Goal: Information Seeking & Learning: Find specific fact

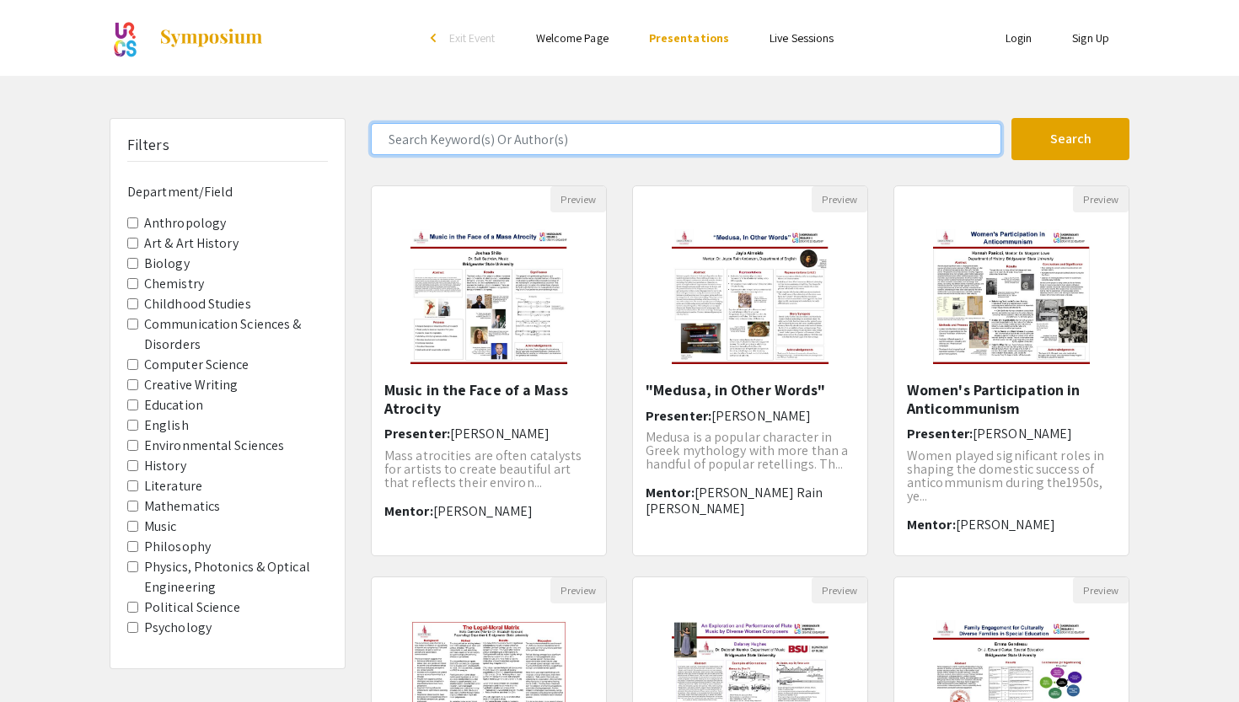
click at [580, 141] on input "Search Keyword(s) Or Author(s)" at bounding box center [686, 139] width 631 height 32
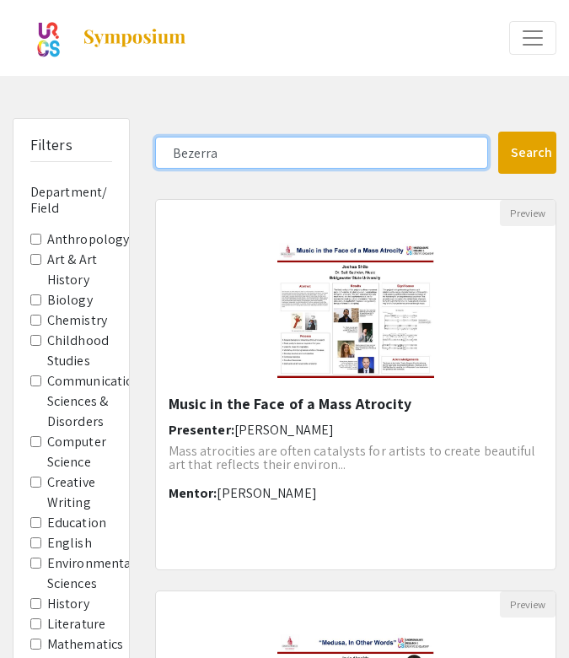
click at [527, 153] on button "Search" at bounding box center [527, 153] width 58 height 42
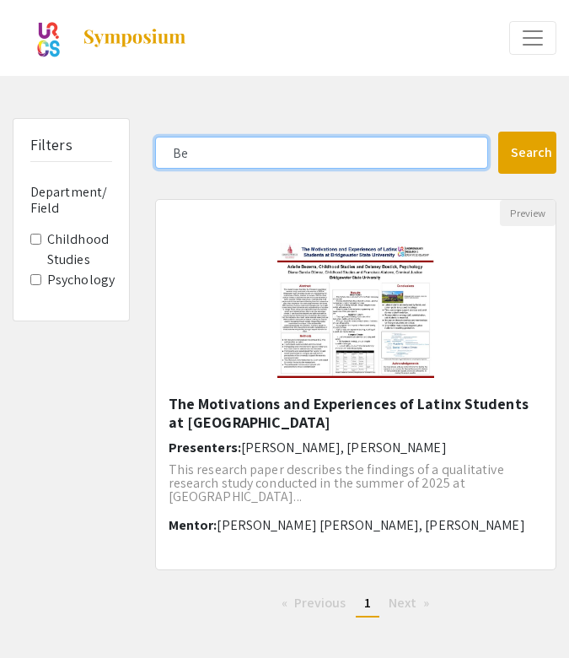
type input "B"
click at [527, 153] on button "Search" at bounding box center [527, 153] width 58 height 42
type input "B"
click at [527, 153] on button "Search" at bounding box center [527, 153] width 58 height 42
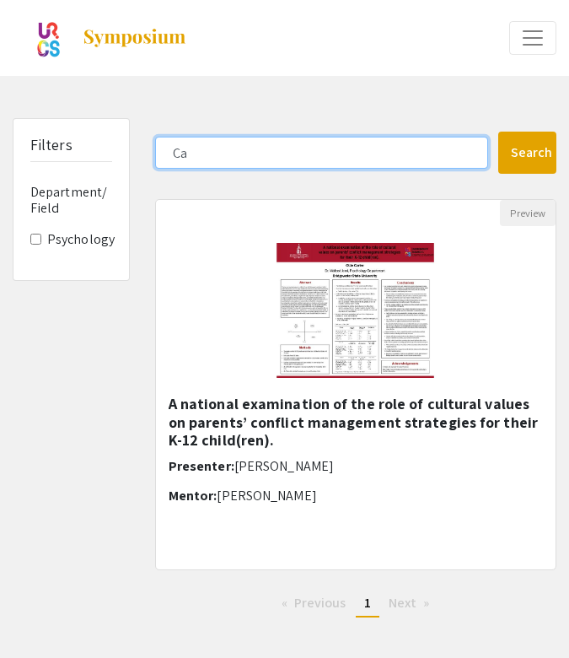
type input "C"
paste input "Chermesino"
type input "Chermesino"
click at [527, 153] on button "Search" at bounding box center [527, 153] width 58 height 42
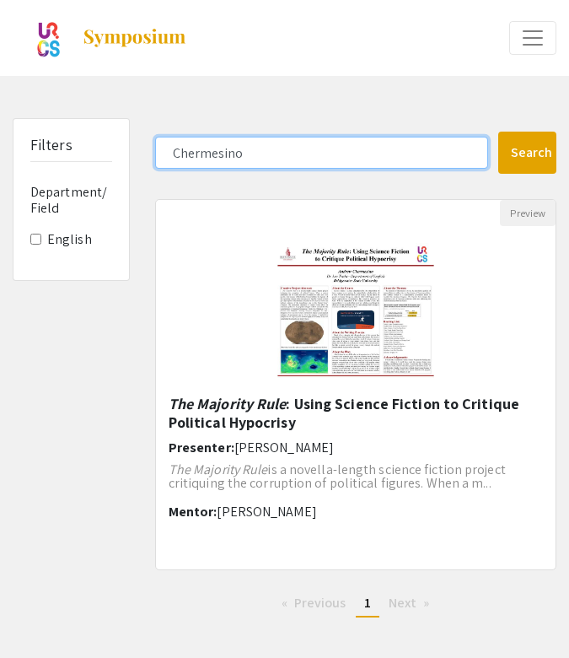
drag, startPoint x: 243, startPoint y: 143, endPoint x: 166, endPoint y: 145, distance: 76.7
click at [165, 145] on input "Chermesino" at bounding box center [321, 153] width 333 height 32
drag, startPoint x: 171, startPoint y: 151, endPoint x: 259, endPoint y: 150, distance: 87.7
click at [259, 150] on input "Chermesino" at bounding box center [321, 153] width 333 height 32
paste input "[PERSON_NAME]"
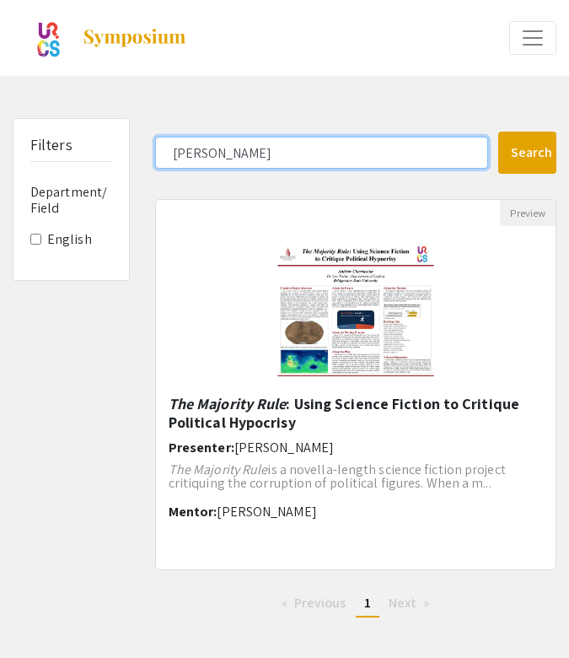
type input "[PERSON_NAME]"
click at [527, 153] on button "Search" at bounding box center [527, 153] width 58 height 42
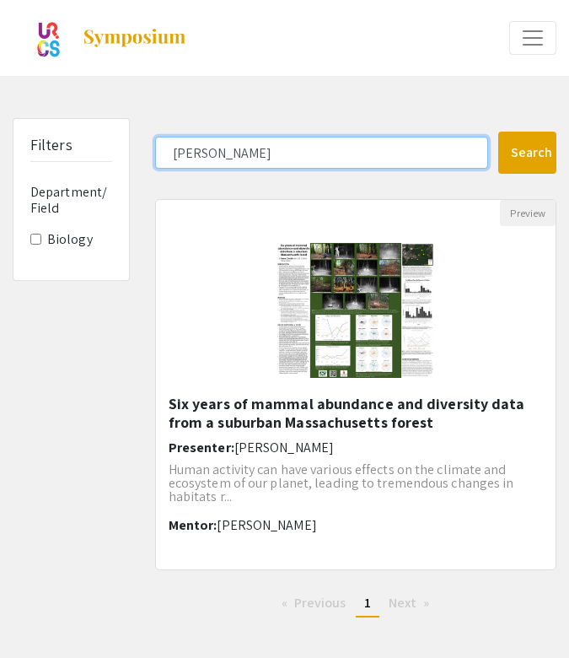
drag, startPoint x: 226, startPoint y: 155, endPoint x: 151, endPoint y: 158, distance: 75.1
click at [151, 158] on div "[PERSON_NAME]" at bounding box center [320, 153] width 356 height 32
paste input "[PERSON_NAME]"
click at [527, 153] on button "Search" at bounding box center [527, 153] width 58 height 42
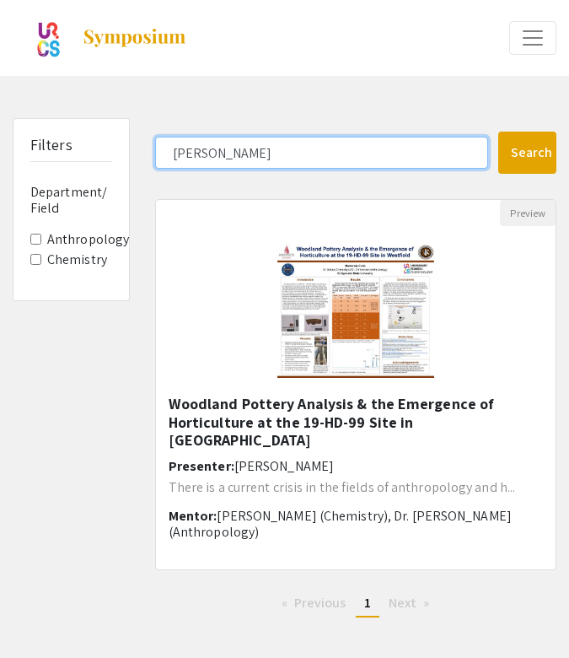
paste input "[PERSON_NAME]"
type input "CobbCoughlin"
drag, startPoint x: 207, startPoint y: 157, endPoint x: 156, endPoint y: 157, distance: 50.6
click at [156, 157] on input "CobbCoughlin" at bounding box center [321, 153] width 333 height 32
drag, startPoint x: 340, startPoint y: 148, endPoint x: 94, endPoint y: 152, distance: 245.4
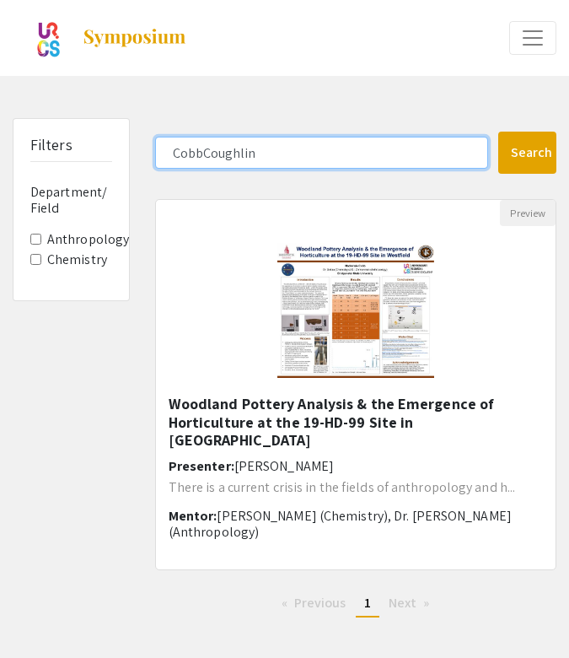
click at [94, 153] on div "Filters Department/Field Anthropology Chemistry CobbCoughlin Search 1 Results f…" at bounding box center [284, 374] width 569 height 513
paste input "[PERSON_NAME]"
click at [527, 153] on button "Search" at bounding box center [527, 153] width 58 height 42
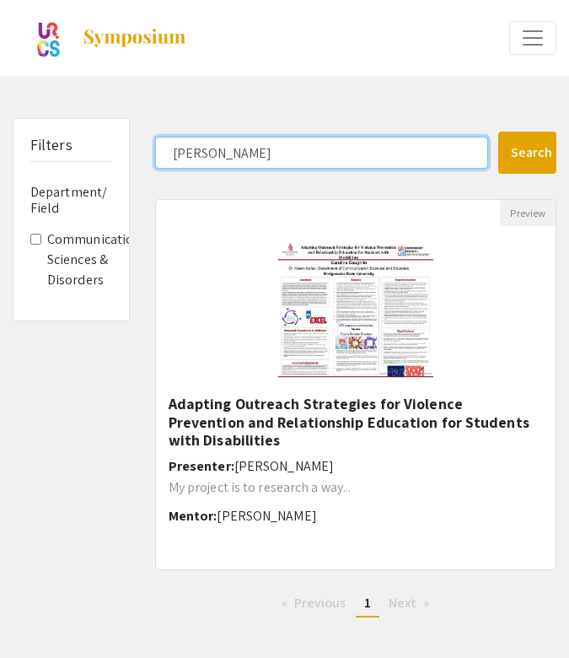
click at [234, 155] on input "[PERSON_NAME]" at bounding box center [321, 153] width 333 height 32
drag, startPoint x: 234, startPoint y: 155, endPoint x: 162, endPoint y: 155, distance: 72.5
click at [162, 155] on input "[PERSON_NAME]" at bounding box center [321, 153] width 333 height 32
paste input "rtney"
click at [527, 153] on button "Search" at bounding box center [527, 153] width 58 height 42
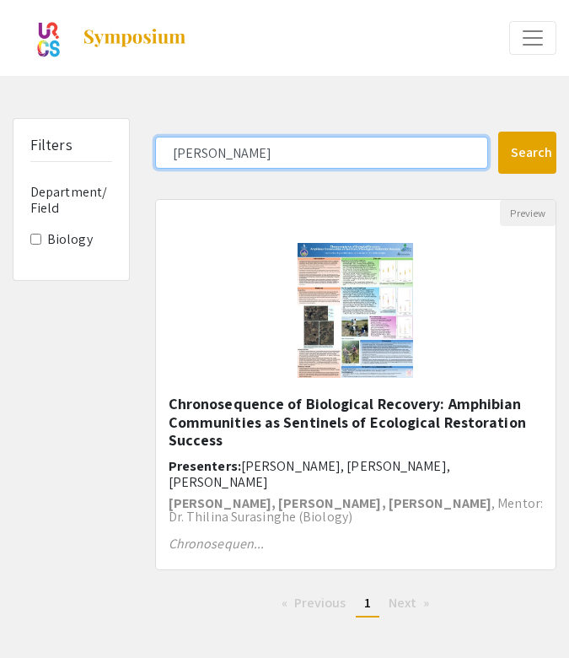
drag, startPoint x: 274, startPoint y: 149, endPoint x: 154, endPoint y: 154, distance: 119.8
click at [155, 154] on input "[PERSON_NAME]" at bounding box center [321, 153] width 333 height 32
click at [527, 153] on button "Search" at bounding box center [527, 153] width 58 height 42
paste input "[PERSON_NAME] [PERSON_NAME]"
click at [527, 153] on button "Search" at bounding box center [527, 153] width 58 height 42
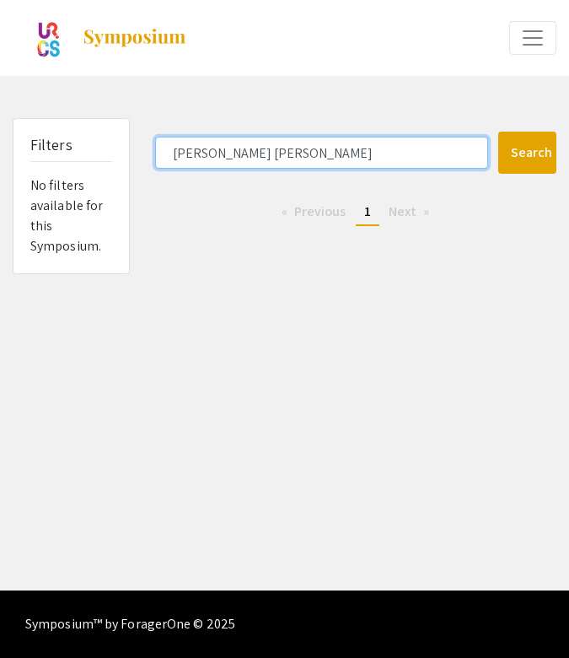
drag, startPoint x: 261, startPoint y: 147, endPoint x: 159, endPoint y: 145, distance: 101.2
click at [159, 145] on input "[PERSON_NAME] [PERSON_NAME]" at bounding box center [321, 153] width 333 height 32
paste input "[PERSON_NAME]"
click at [527, 153] on button "Search" at bounding box center [527, 153] width 58 height 42
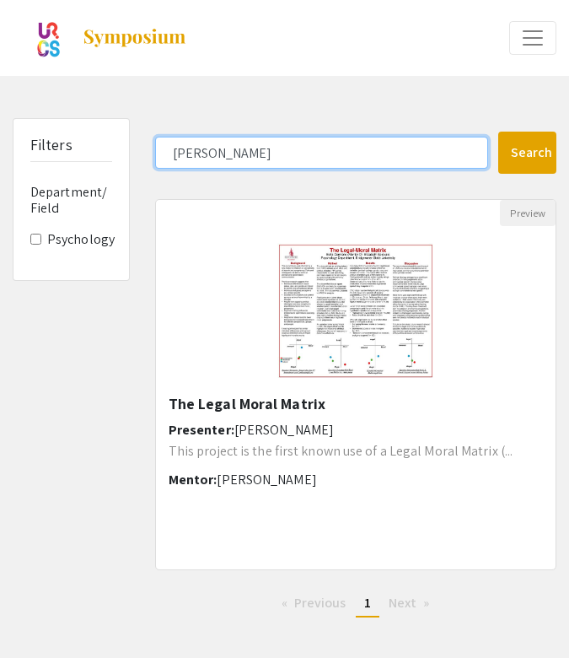
click at [242, 155] on input "[PERSON_NAME]" at bounding box center [321, 153] width 333 height 32
drag, startPoint x: 242, startPoint y: 155, endPoint x: 170, endPoint y: 154, distance: 71.7
click at [170, 154] on input "[PERSON_NAME]" at bounding box center [321, 153] width 333 height 32
paste input "ykhoff"
click at [527, 153] on button "Search" at bounding box center [527, 153] width 58 height 42
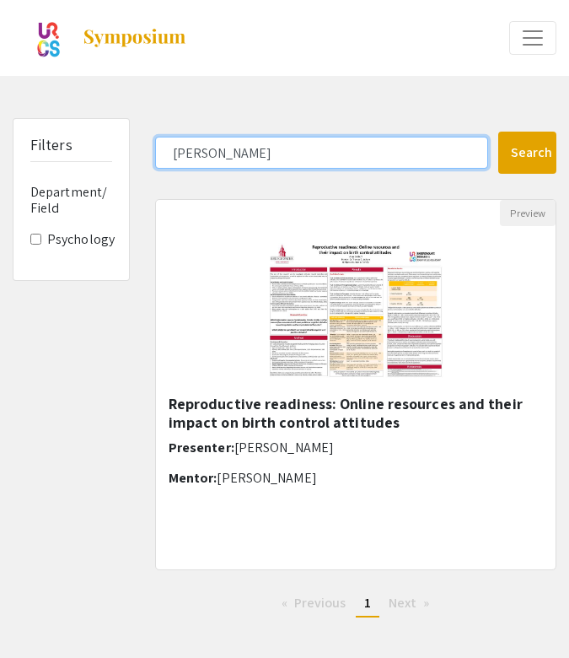
click at [241, 145] on input "[PERSON_NAME]" at bounding box center [321, 153] width 333 height 32
drag, startPoint x: 241, startPoint y: 145, endPoint x: 173, endPoint y: 145, distance: 68.3
click at [173, 145] on input "[PERSON_NAME]" at bounding box center [321, 153] width 333 height 32
paste input "[PERSON_NAME]"
click at [527, 153] on button "Search" at bounding box center [527, 153] width 58 height 42
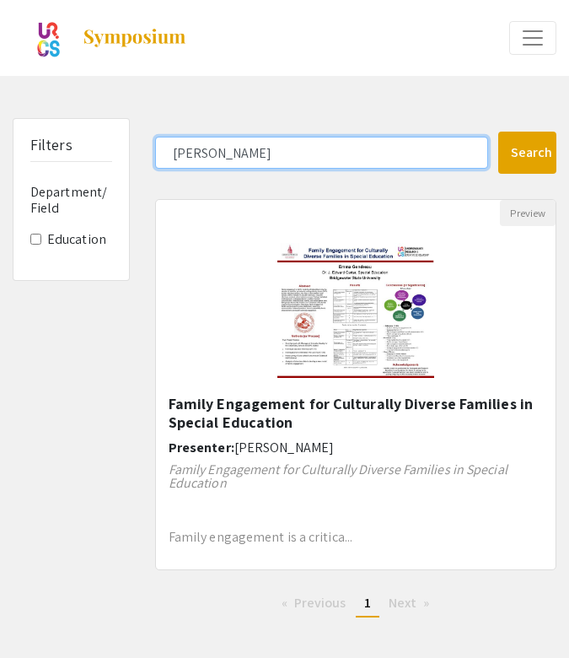
drag, startPoint x: 264, startPoint y: 142, endPoint x: 179, endPoint y: 142, distance: 85.2
click at [178, 142] on input "[PERSON_NAME]" at bounding box center [321, 153] width 333 height 32
drag, startPoint x: 259, startPoint y: 159, endPoint x: 154, endPoint y: 155, distance: 104.6
click at [155, 155] on input "[PERSON_NAME]" at bounding box center [321, 153] width 333 height 32
paste input "omes"
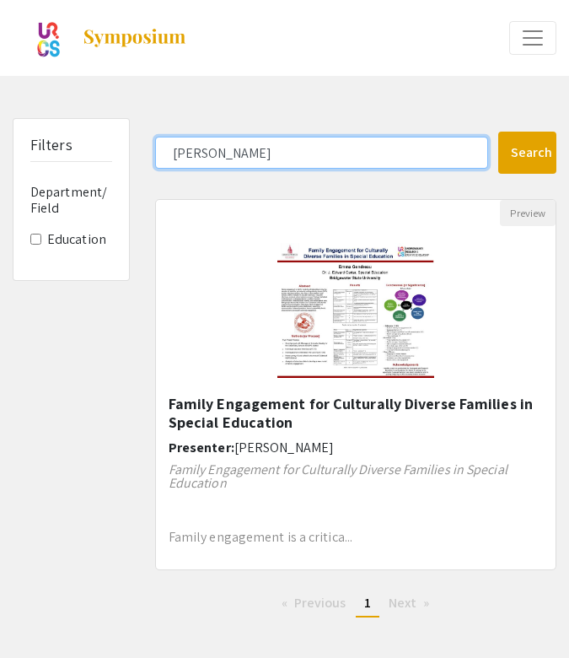
click at [527, 153] on button "Search" at bounding box center [527, 153] width 58 height 42
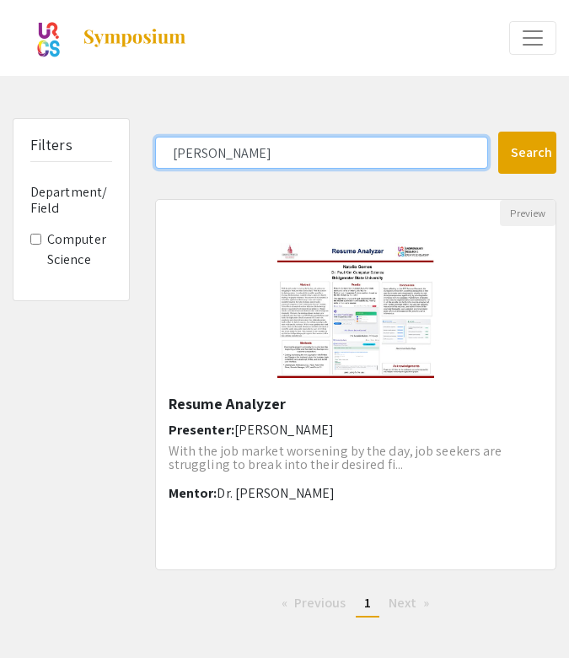
drag, startPoint x: 266, startPoint y: 149, endPoint x: 173, endPoint y: 149, distance: 93.6
click at [173, 149] on input "[PERSON_NAME]" at bounding box center [321, 153] width 333 height 32
paste input "uenoun"
click at [527, 153] on button "Search" at bounding box center [527, 153] width 58 height 42
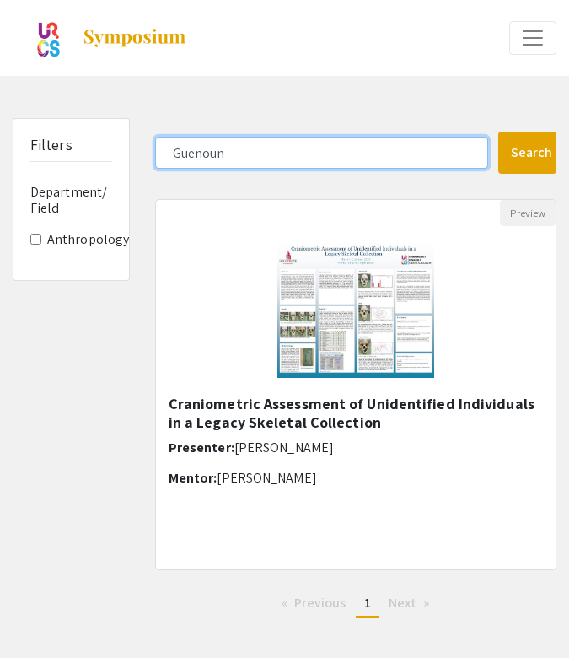
drag, startPoint x: 244, startPoint y: 162, endPoint x: 180, endPoint y: 137, distance: 68.1
click at [180, 137] on input "Guenoun" at bounding box center [321, 153] width 333 height 32
paste input "[PERSON_NAME]"
click at [527, 153] on button "Search" at bounding box center [527, 153] width 58 height 42
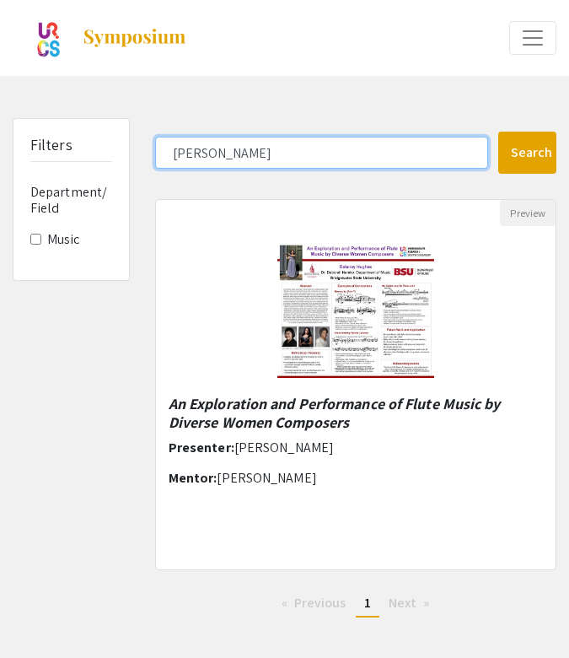
drag, startPoint x: 317, startPoint y: 159, endPoint x: 164, endPoint y: 155, distance: 153.5
click at [164, 155] on input "[PERSON_NAME]" at bounding box center [321, 153] width 333 height 32
paste input "[PERSON_NAME]"
click at [527, 153] on button "Search" at bounding box center [527, 153] width 58 height 42
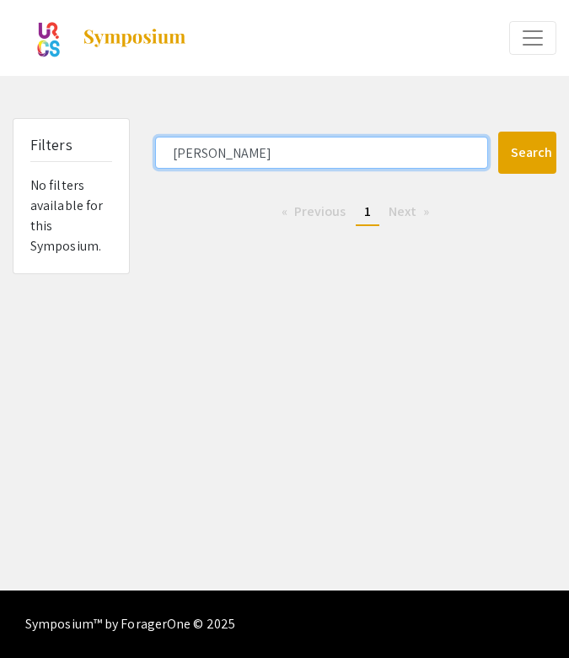
click at [215, 153] on input "[PERSON_NAME]" at bounding box center [321, 153] width 333 height 32
drag, startPoint x: 215, startPoint y: 153, endPoint x: 186, endPoint y: 153, distance: 28.7
click at [186, 153] on input "[PERSON_NAME]" at bounding box center [321, 153] width 333 height 32
paste input "Kapuscinski"
click at [527, 153] on button "Search" at bounding box center [527, 153] width 58 height 42
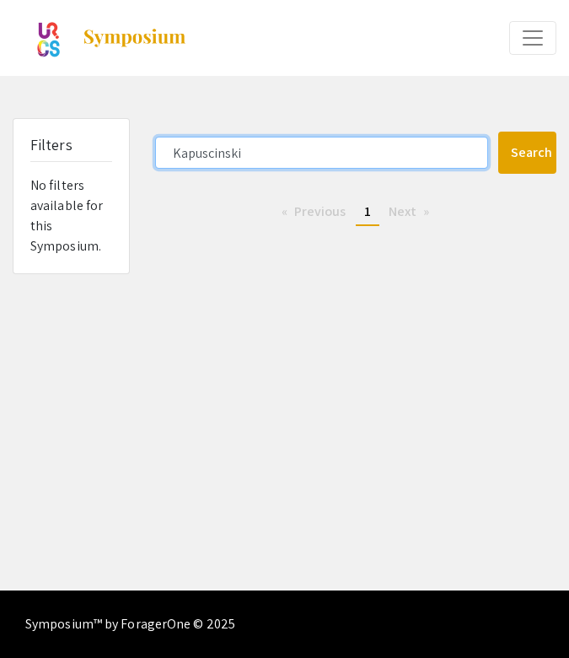
drag, startPoint x: 280, startPoint y: 149, endPoint x: 145, endPoint y: 151, distance: 134.9
click at [145, 151] on div "Kapuscinski" at bounding box center [320, 153] width 356 height 32
paste input "[PERSON_NAME]"
click at [527, 153] on button "Search" at bounding box center [527, 153] width 58 height 42
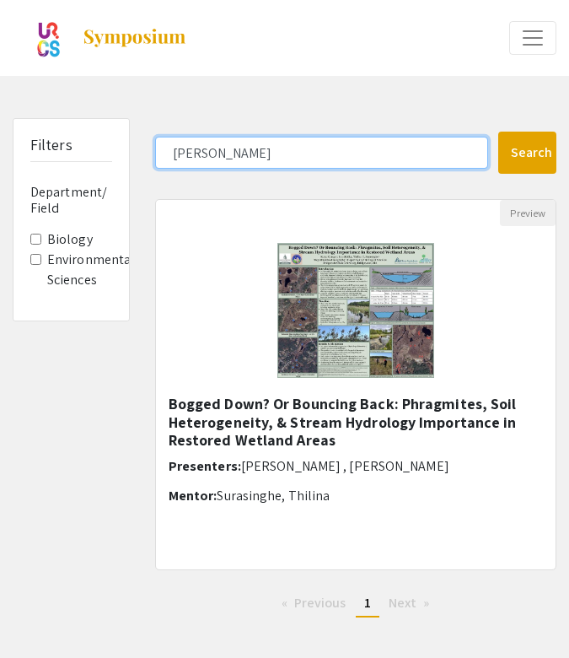
click at [239, 148] on input "[PERSON_NAME]" at bounding box center [321, 153] width 333 height 32
drag, startPoint x: 239, startPoint y: 148, endPoint x: 175, endPoint y: 147, distance: 63.3
click at [175, 147] on input "[PERSON_NAME]" at bounding box center [321, 153] width 333 height 32
paste input "ulbok"
click at [527, 153] on button "Search" at bounding box center [527, 153] width 58 height 42
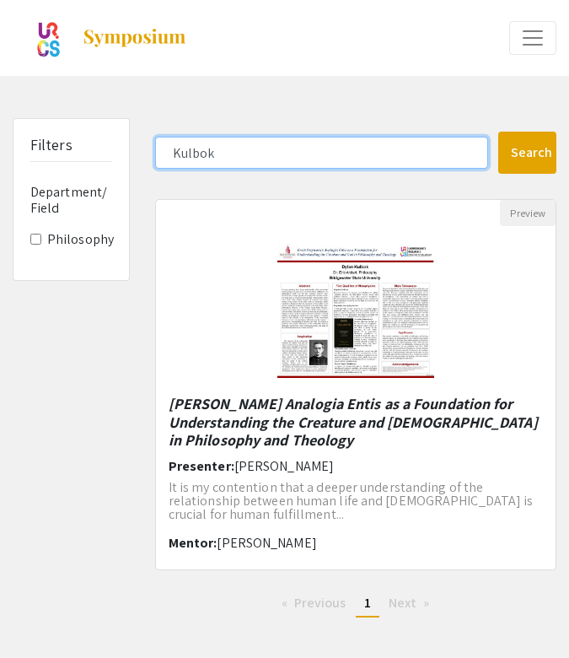
drag, startPoint x: 226, startPoint y: 149, endPoint x: 169, endPoint y: 147, distance: 56.5
click at [169, 147] on input "Kulbok" at bounding box center [321, 153] width 333 height 32
paste input "[PERSON_NAME]"
click at [527, 153] on button "Search" at bounding box center [527, 153] width 58 height 42
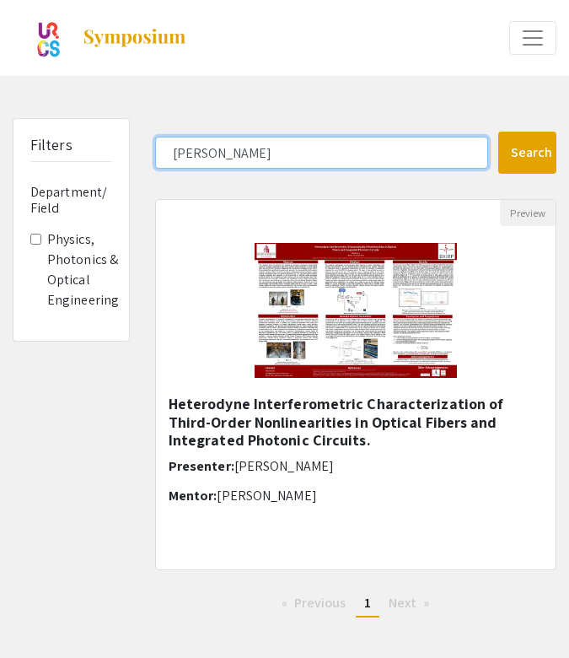
click at [196, 142] on input "[PERSON_NAME]" at bounding box center [321, 153] width 333 height 32
paste input "vesqu"
click at [527, 153] on button "Search" at bounding box center [527, 153] width 58 height 42
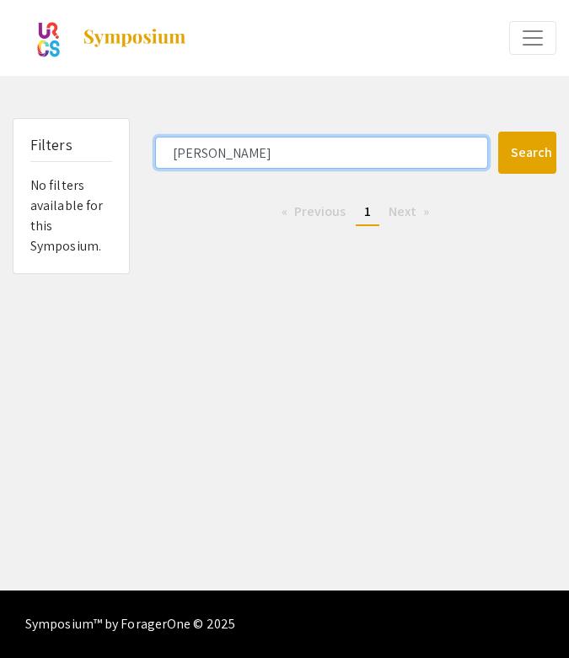
click at [224, 153] on input "[PERSON_NAME]" at bounding box center [321, 153] width 333 height 32
paste input "[PERSON_NAME]"
click at [527, 153] on button "Search" at bounding box center [527, 153] width 58 height 42
click at [290, 151] on input "[PERSON_NAME]" at bounding box center [321, 153] width 333 height 32
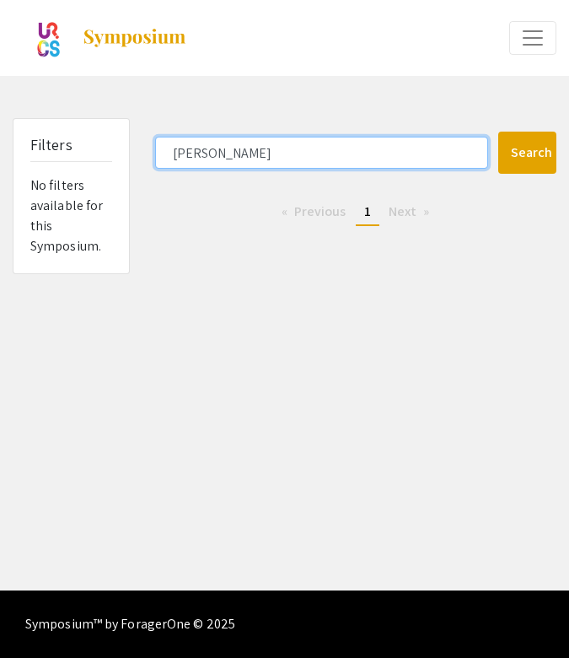
click at [290, 151] on input "[PERSON_NAME]" at bounding box center [321, 153] width 333 height 32
paste input "nigat"
click at [527, 153] on button "Search" at bounding box center [527, 153] width 58 height 42
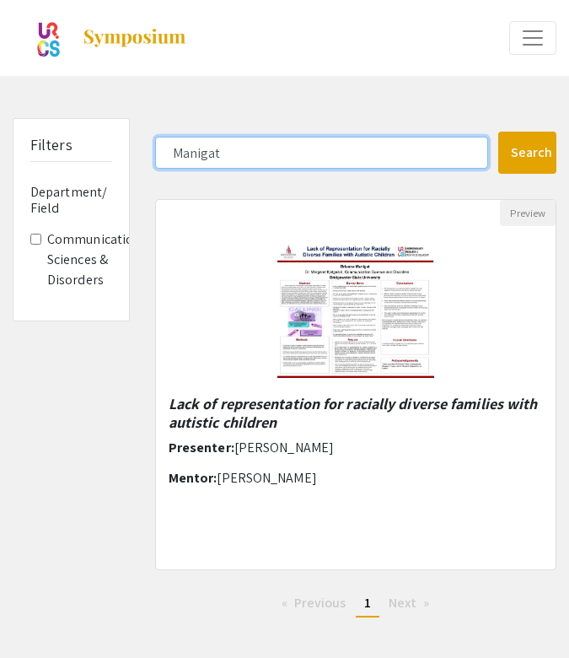
click at [261, 158] on input "Manigat" at bounding box center [321, 153] width 333 height 32
paste input "occhio"
click at [527, 153] on button "Search" at bounding box center [527, 153] width 58 height 42
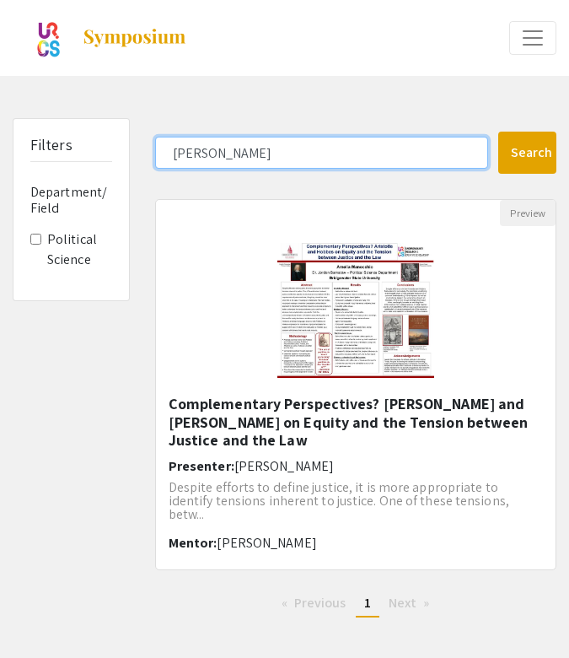
click at [265, 154] on input "[PERSON_NAME]" at bounding box center [321, 153] width 333 height 32
paste input "cClintock"
click at [527, 153] on button "Search" at bounding box center [527, 153] width 58 height 42
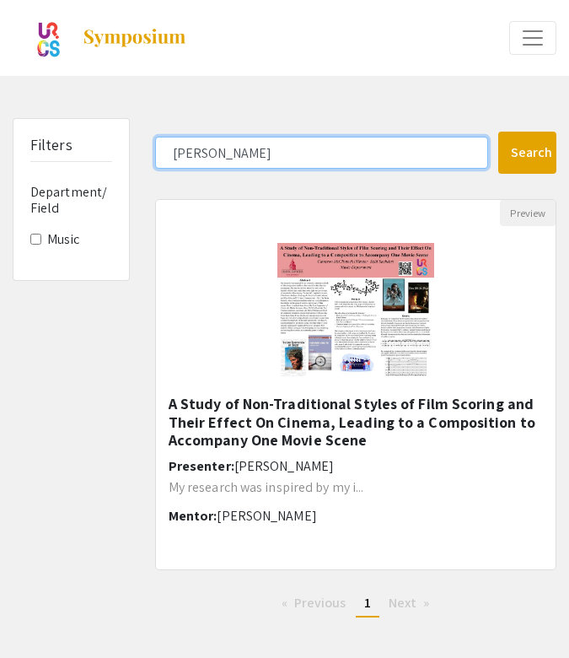
click at [271, 158] on input "[PERSON_NAME]" at bounding box center [321, 153] width 333 height 32
paste input "illette"
click at [527, 153] on button "Search" at bounding box center [527, 153] width 58 height 42
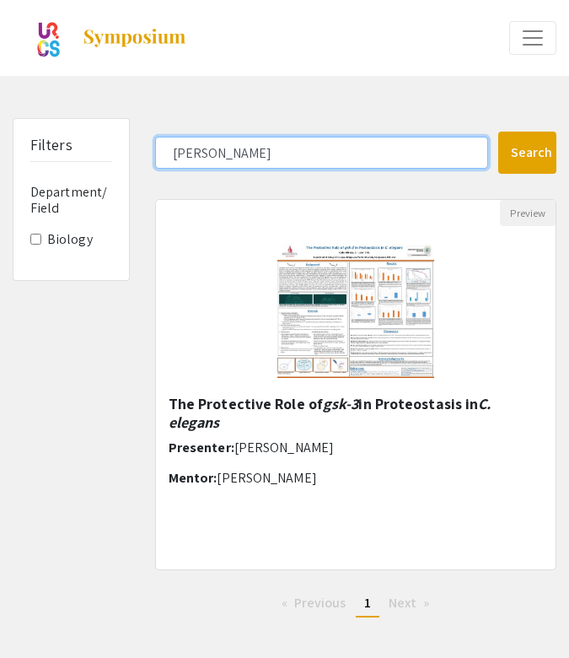
click at [217, 156] on input "[PERSON_NAME]" at bounding box center [321, 153] width 333 height 32
paste input "[PERSON_NAME]"
click at [527, 153] on button "Search" at bounding box center [527, 153] width 58 height 42
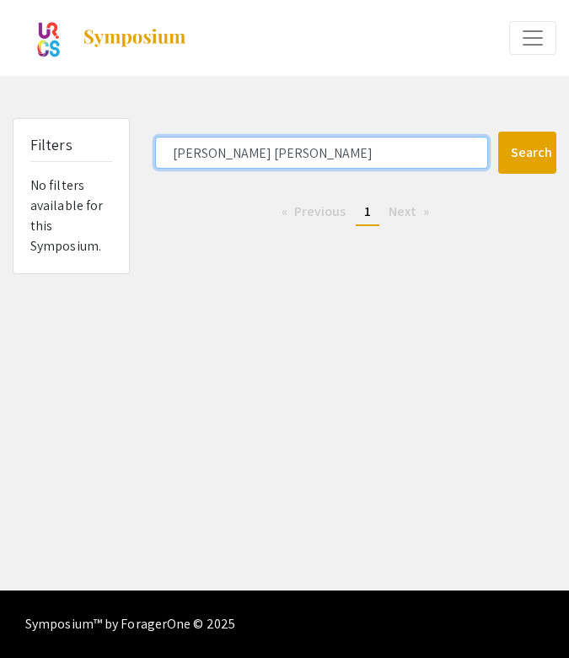
click at [229, 144] on input "[PERSON_NAME] [PERSON_NAME]" at bounding box center [321, 153] width 333 height 32
drag, startPoint x: 227, startPoint y: 143, endPoint x: 196, endPoint y: 143, distance: 30.4
click at [196, 143] on input "[PERSON_NAME] [PERSON_NAME]" at bounding box center [321, 153] width 333 height 32
click at [197, 147] on input "[PERSON_NAME] [PERSON_NAME]" at bounding box center [321, 153] width 333 height 32
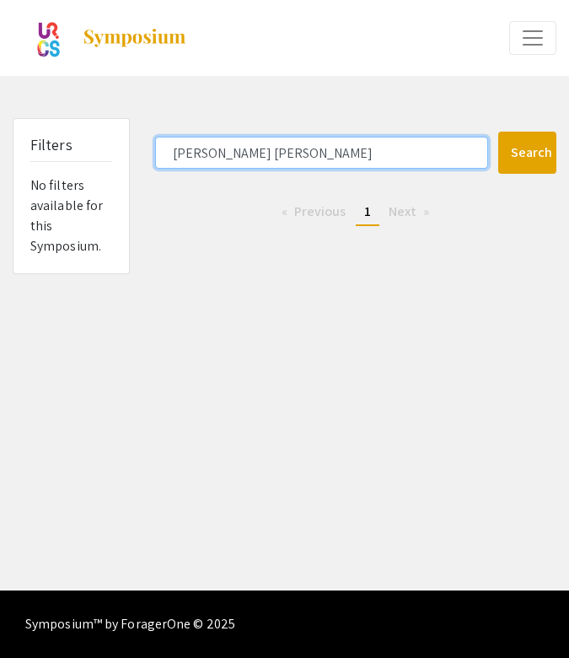
click at [197, 147] on input "[PERSON_NAME] [PERSON_NAME]" at bounding box center [321, 153] width 333 height 32
click at [315, 155] on input "[PERSON_NAME] [PERSON_NAME]" at bounding box center [321, 153] width 333 height 32
drag, startPoint x: 315, startPoint y: 155, endPoint x: 148, endPoint y: 154, distance: 166.9
click at [148, 154] on div "[PERSON_NAME] [PERSON_NAME]" at bounding box center [320, 153] width 356 height 32
click at [527, 153] on button "Search" at bounding box center [527, 153] width 58 height 42
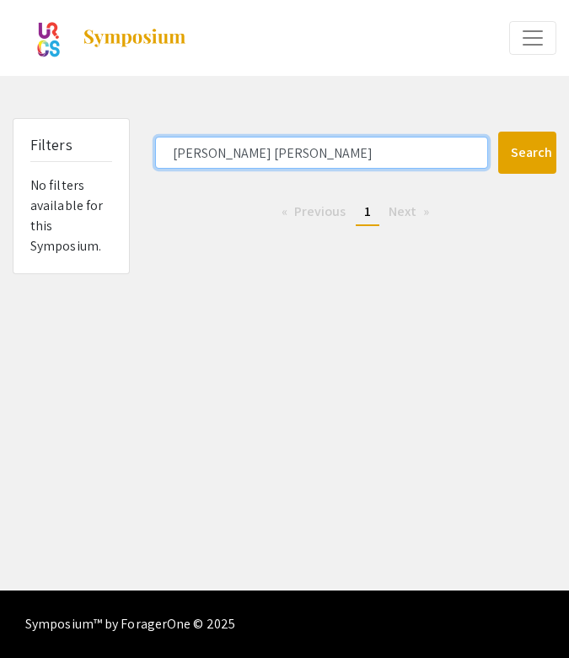
paste input "urphy"
click at [527, 153] on button "Search" at bounding box center [527, 153] width 58 height 42
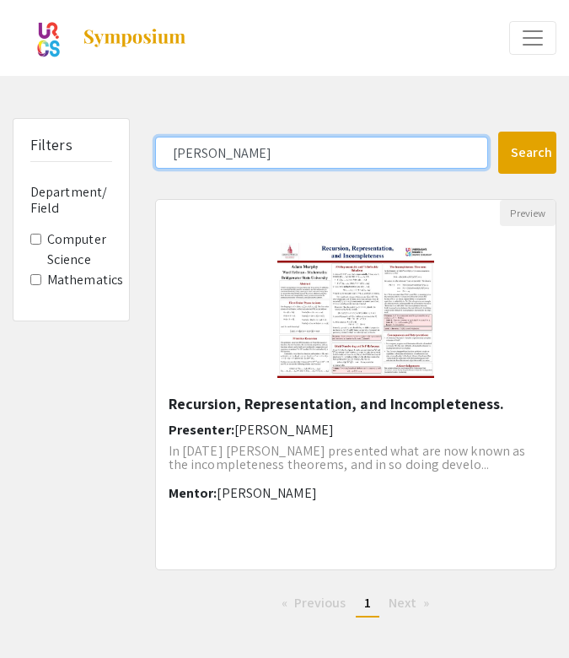
click at [262, 149] on input "[PERSON_NAME]" at bounding box center [321, 153] width 333 height 32
paste input "[PERSON_NAME]"
click at [527, 153] on button "Search" at bounding box center [527, 153] width 58 height 42
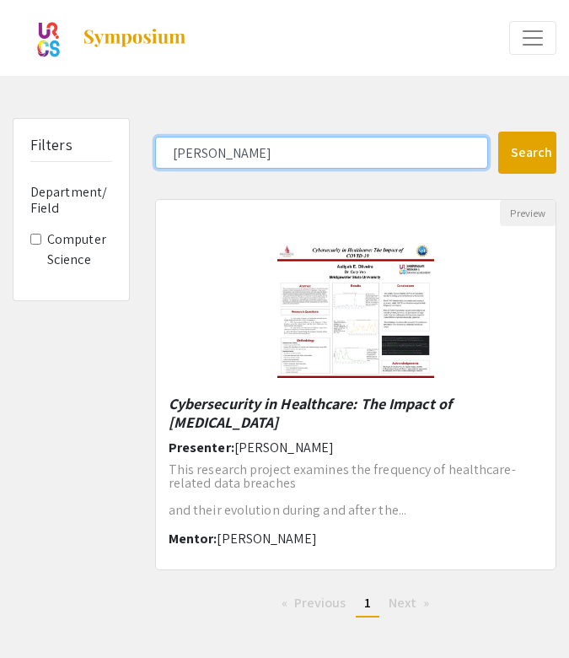
click at [296, 141] on input "[PERSON_NAME]" at bounding box center [321, 153] width 333 height 32
paste input "mez"
click at [527, 153] on button "Search" at bounding box center [527, 153] width 58 height 42
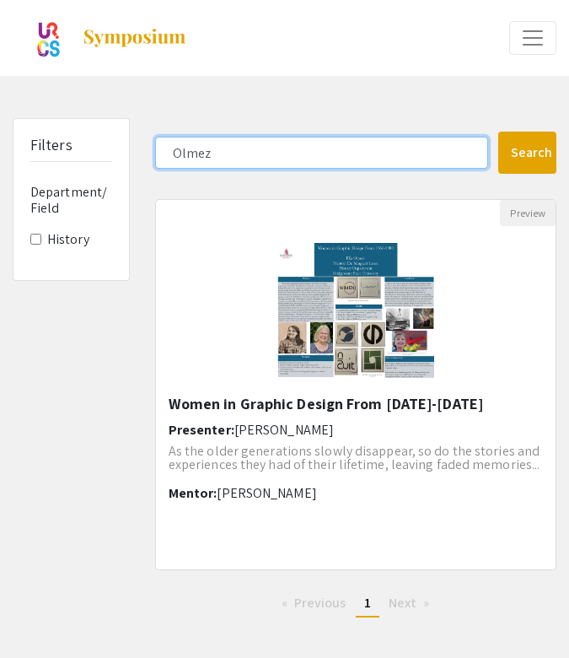
click at [231, 146] on input "Olmez" at bounding box center [321, 153] width 333 height 32
paste input "Palenstijn"
drag, startPoint x: 208, startPoint y: 147, endPoint x: 146, endPoint y: 147, distance: 62.4
click at [146, 147] on div "OlmezPalenstijn" at bounding box center [320, 153] width 356 height 32
click at [527, 153] on button "Search" at bounding box center [527, 153] width 58 height 42
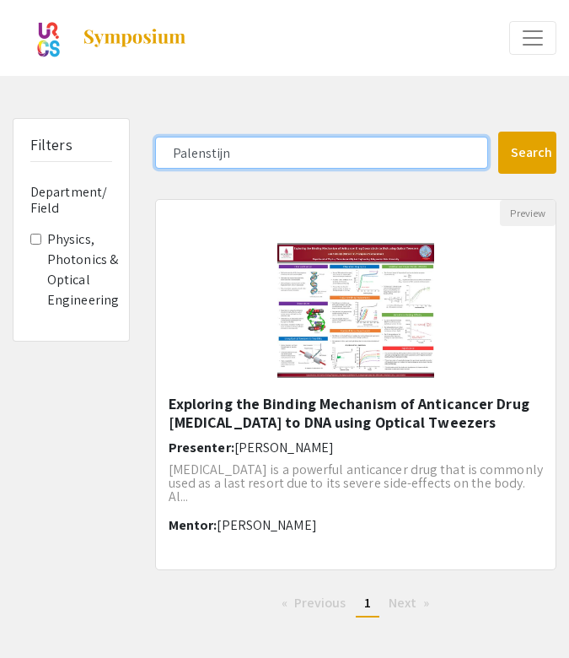
click at [234, 154] on input "Palenstijn" at bounding box center [321, 153] width 333 height 32
paste input "nicci"
click at [527, 153] on button "Search" at bounding box center [527, 153] width 58 height 42
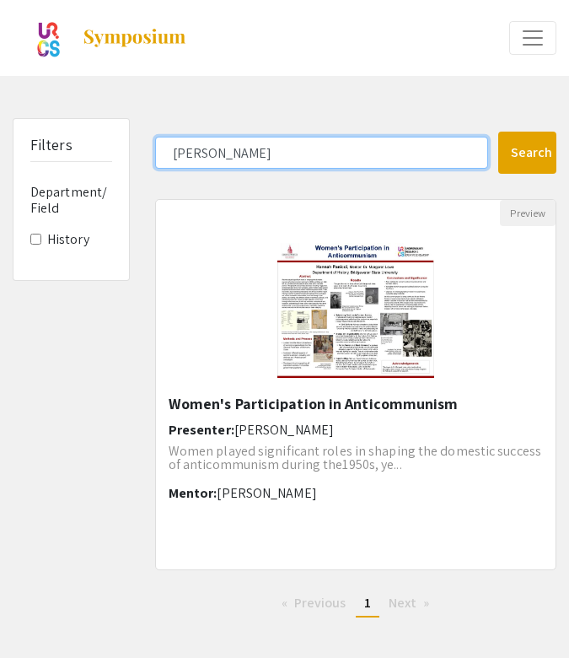
click at [261, 148] on input "[PERSON_NAME]" at bounding box center [321, 153] width 333 height 32
paste input "owers"
click at [527, 153] on button "Search" at bounding box center [527, 153] width 58 height 42
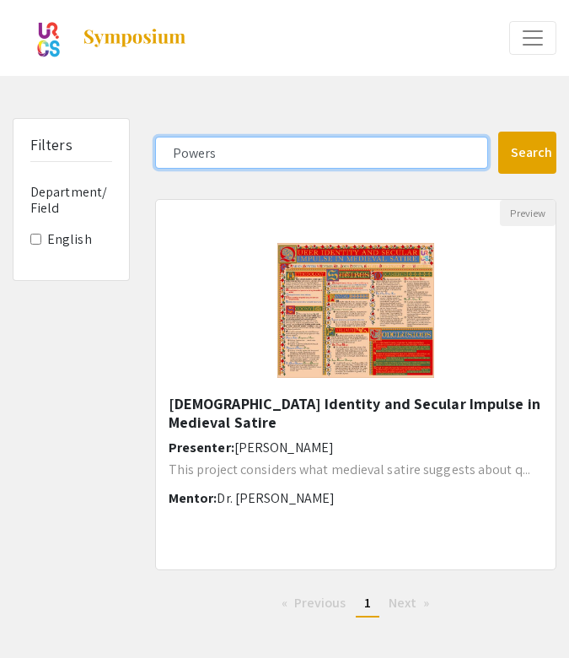
click at [249, 151] on input "Powers" at bounding box center [321, 153] width 333 height 32
paste input "[PERSON_NAME]"
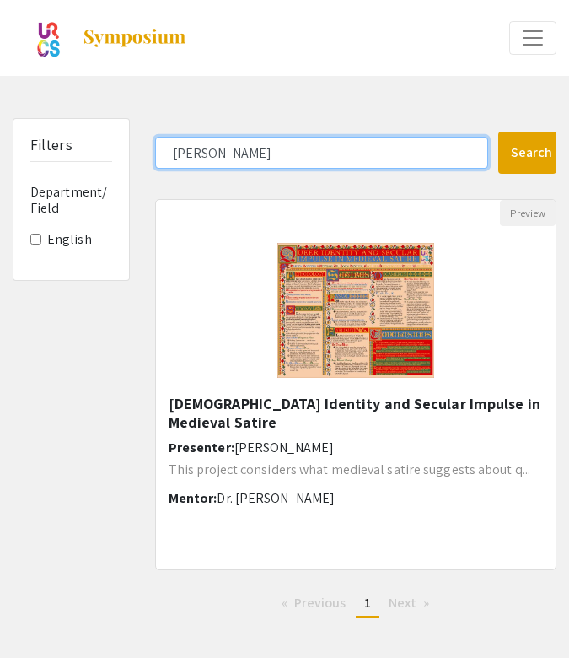
click at [527, 153] on button "Search" at bounding box center [527, 153] width 58 height 42
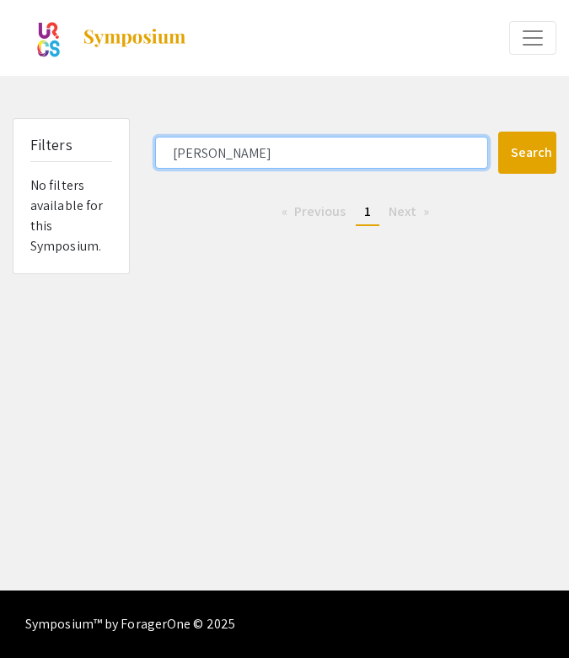
click at [256, 152] on input "[PERSON_NAME]" at bounding box center [321, 153] width 333 height 32
paste input "eilly"
click at [527, 153] on button "Search" at bounding box center [527, 153] width 58 height 42
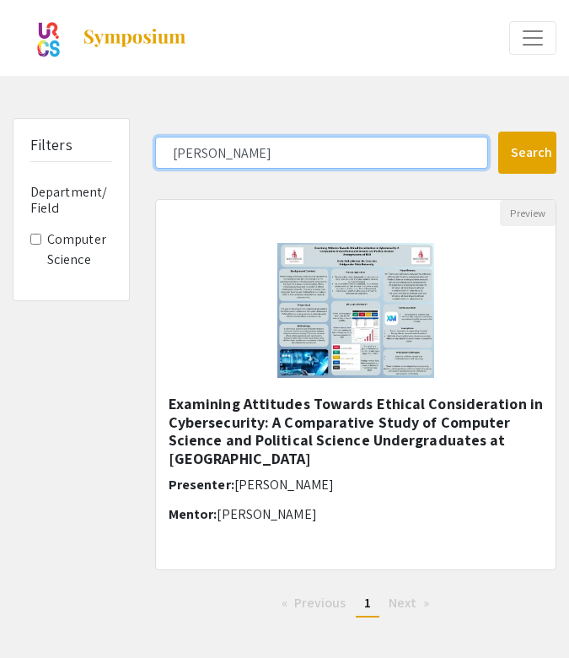
click at [238, 152] on input "[PERSON_NAME]" at bounding box center [321, 153] width 333 height 32
paste input "ojas"
click at [527, 153] on button "Search" at bounding box center [527, 153] width 58 height 42
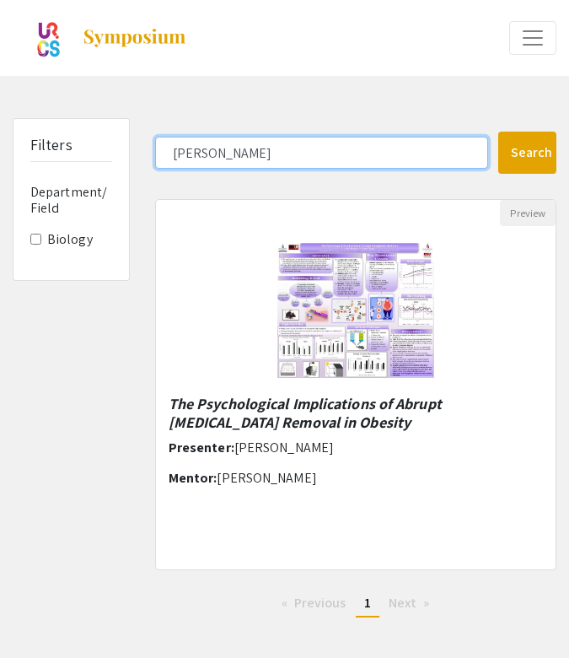
click at [203, 157] on input "[PERSON_NAME]" at bounding box center [321, 153] width 333 height 32
paste input "[PERSON_NAME]"
click at [527, 153] on button "Search" at bounding box center [527, 153] width 58 height 42
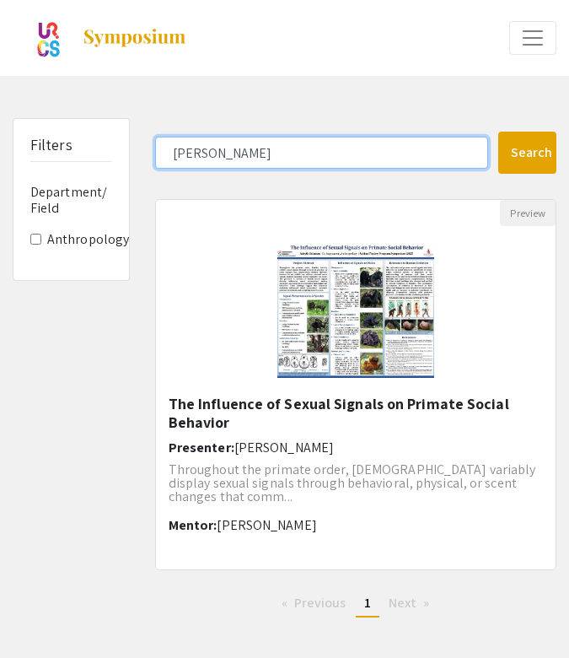
click at [257, 155] on input "[PERSON_NAME]" at bounding box center [321, 153] width 333 height 32
paste input "vas"
click at [527, 153] on button "Search" at bounding box center [527, 153] width 58 height 42
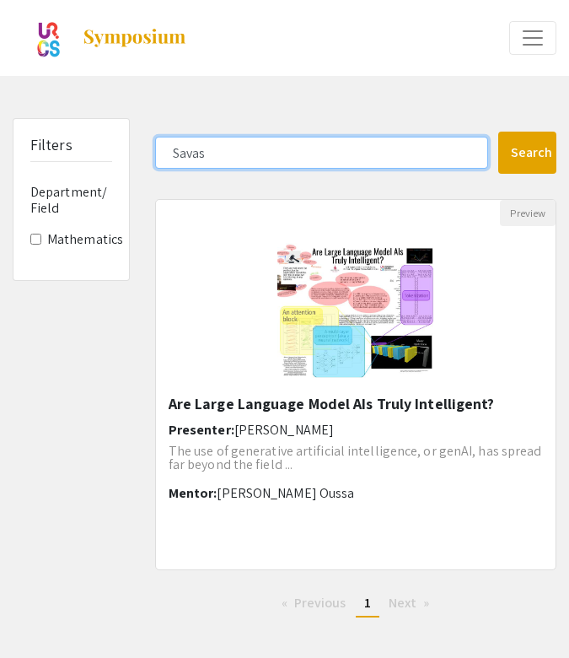
click at [239, 156] on input "Savas" at bounding box center [321, 153] width 333 height 32
paste input "evere"
click at [527, 153] on button "Search" at bounding box center [527, 153] width 58 height 42
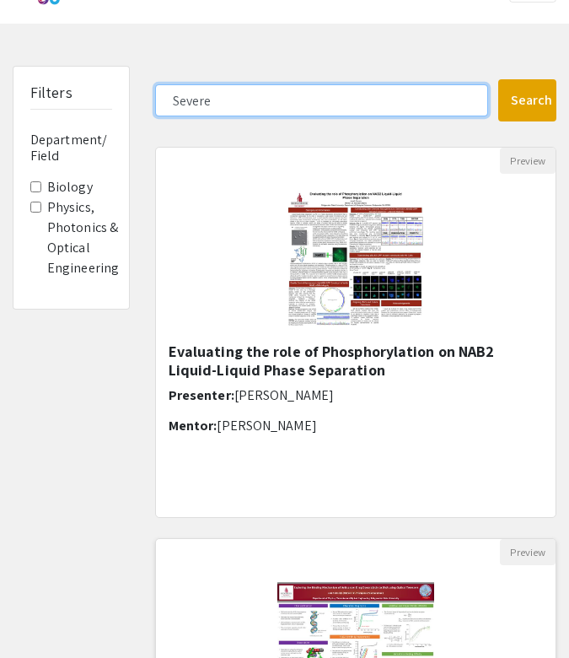
scroll to position [51, 0]
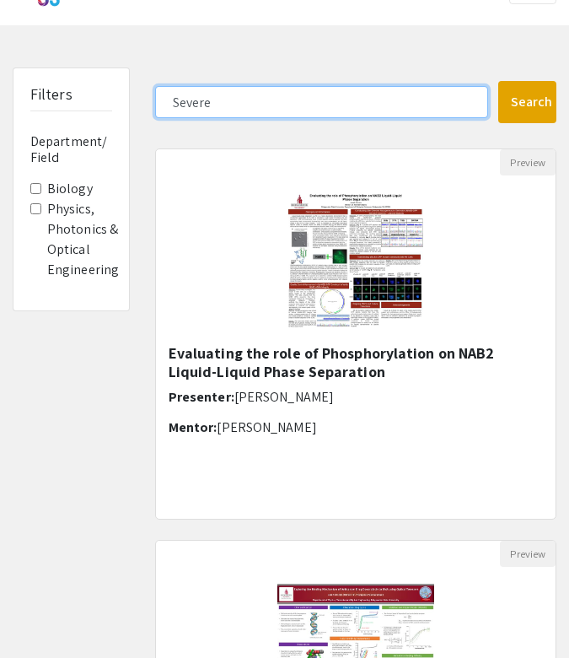
click at [305, 101] on input "Severe" at bounding box center [321, 102] width 333 height 32
paste input "hilo"
click at [527, 102] on button "Search" at bounding box center [527, 102] width 58 height 42
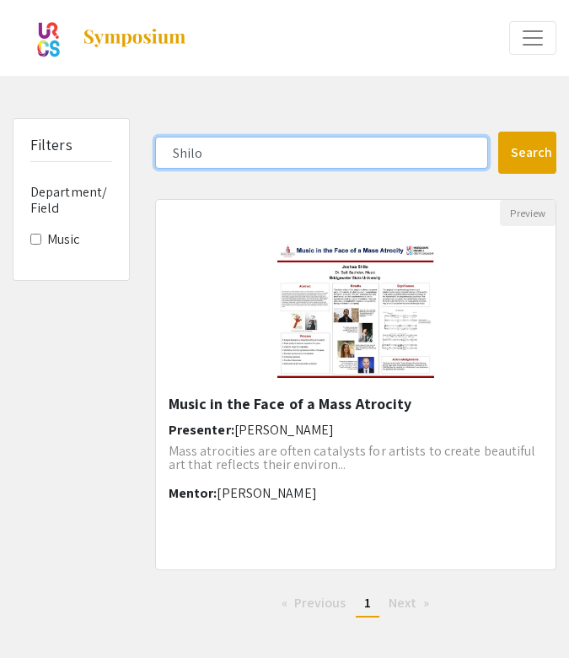
click at [227, 155] on input "Shilo" at bounding box center [321, 153] width 333 height 32
paste input "tockwell"
click at [527, 153] on button "Search" at bounding box center [527, 153] width 58 height 42
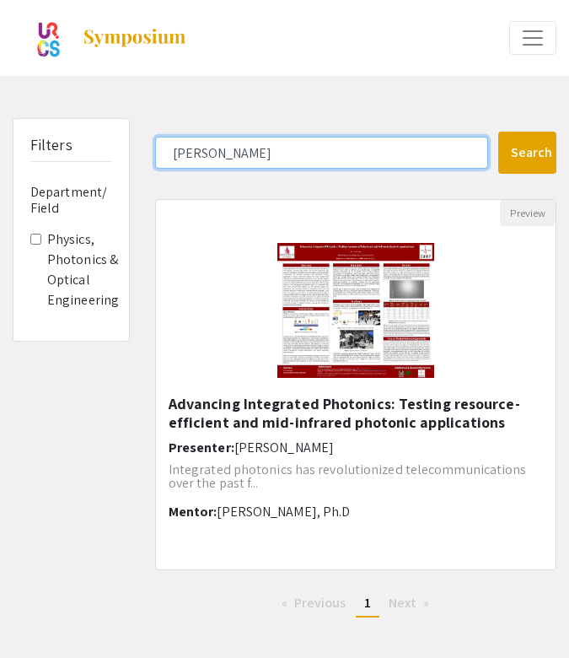
click at [268, 145] on input "[PERSON_NAME]" at bounding box center [321, 153] width 333 height 32
paste input "un"
click at [527, 153] on button "Search" at bounding box center [527, 153] width 58 height 42
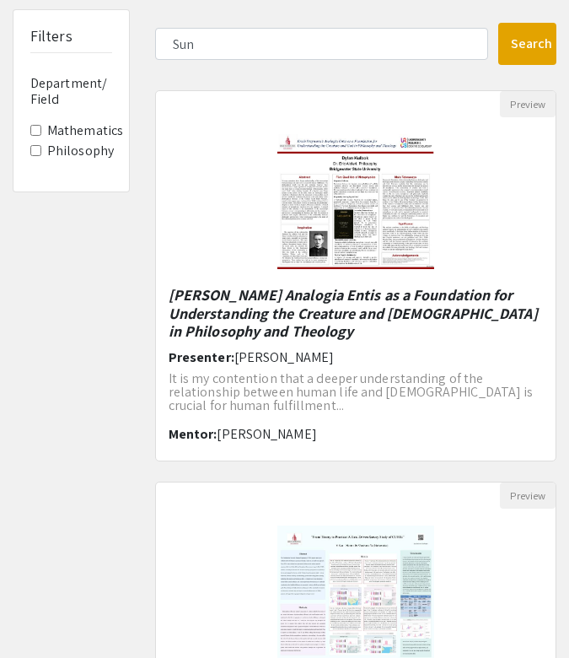
scroll to position [94, 0]
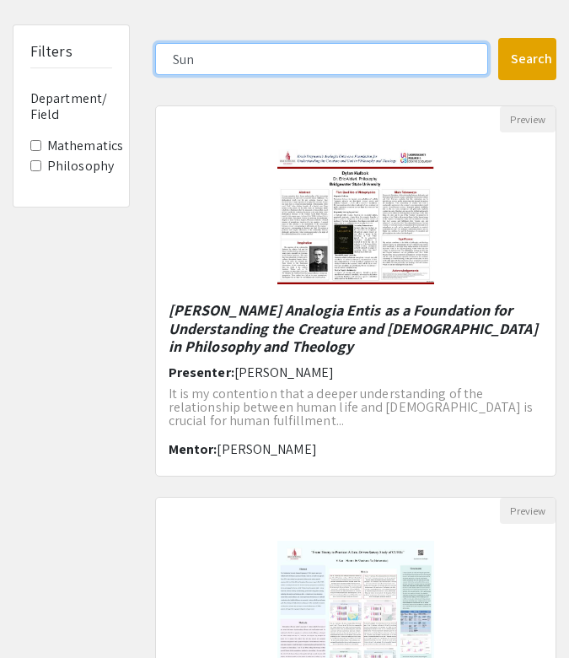
click at [270, 62] on input "Sun" at bounding box center [321, 59] width 333 height 32
paste input "[PERSON_NAME]"
click at [527, 59] on button "Search" at bounding box center [527, 59] width 58 height 42
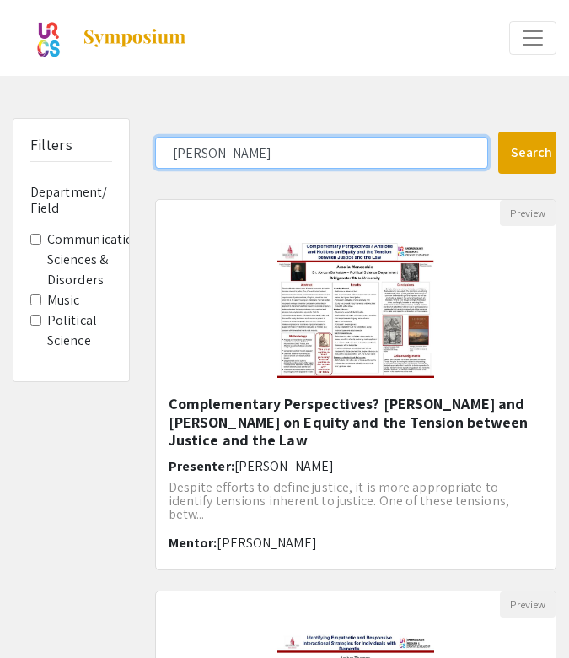
click at [228, 156] on input "[PERSON_NAME]" at bounding box center [321, 153] width 333 height 32
paste input "Uwazany"
click at [527, 153] on button "Search" at bounding box center [527, 153] width 58 height 42
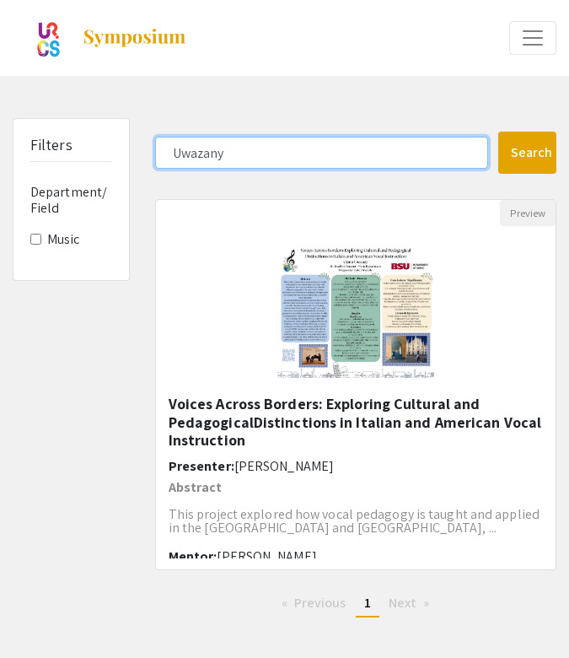
click at [293, 153] on input "Uwazany" at bounding box center [321, 153] width 333 height 32
click at [293, 154] on input "Uwazany" at bounding box center [321, 153] width 333 height 32
paste input "[PERSON_NAME]"
click at [527, 153] on button "Search" at bounding box center [527, 153] width 58 height 42
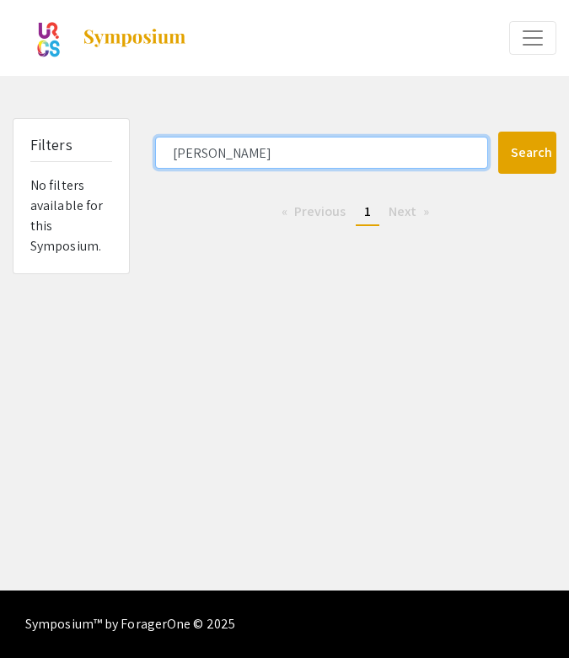
click at [231, 147] on input "[PERSON_NAME]" at bounding box center [321, 153] width 333 height 32
paste input "gas"
type input "[PERSON_NAME]"
click at [527, 153] on button "Search" at bounding box center [527, 153] width 58 height 42
